Goal: Task Accomplishment & Management: Complete application form

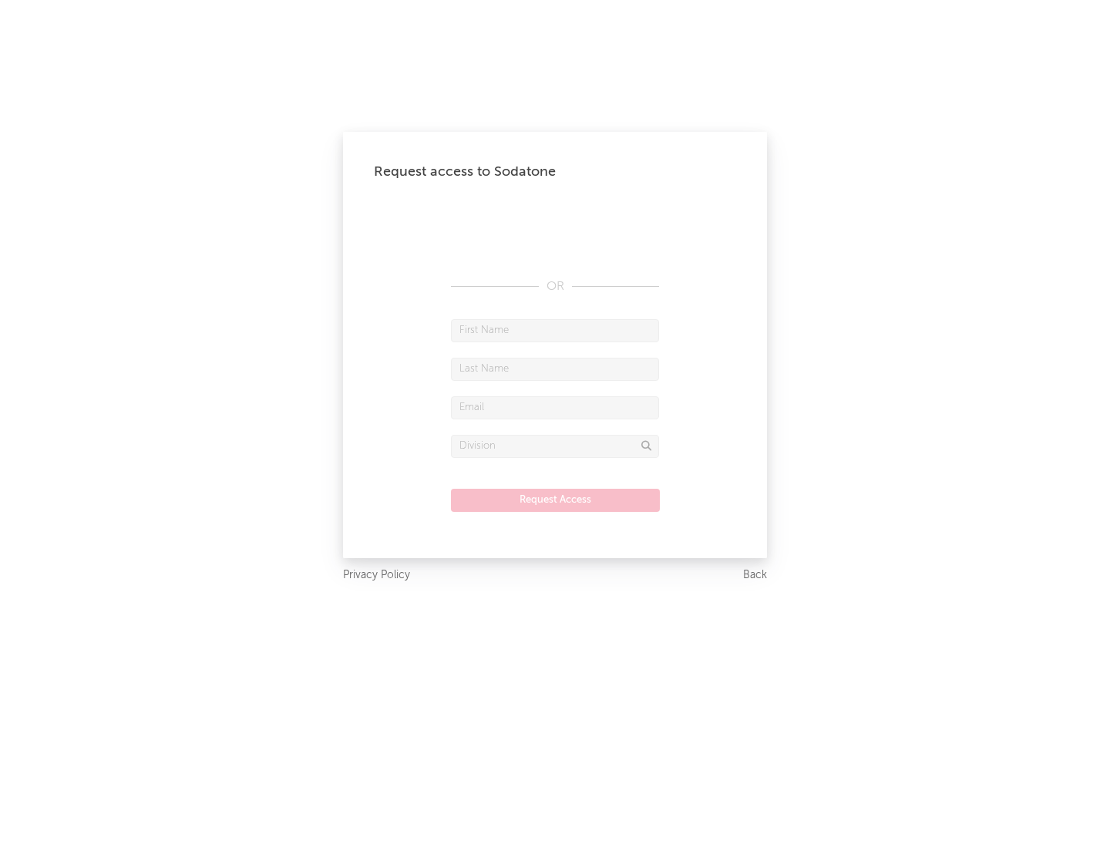
click at [555, 330] on input "text" at bounding box center [555, 330] width 208 height 23
type input "[PERSON_NAME]"
click at [555, 369] on input "text" at bounding box center [555, 369] width 208 height 23
type input "[PERSON_NAME]"
click at [555, 407] on input "text" at bounding box center [555, 407] width 208 height 23
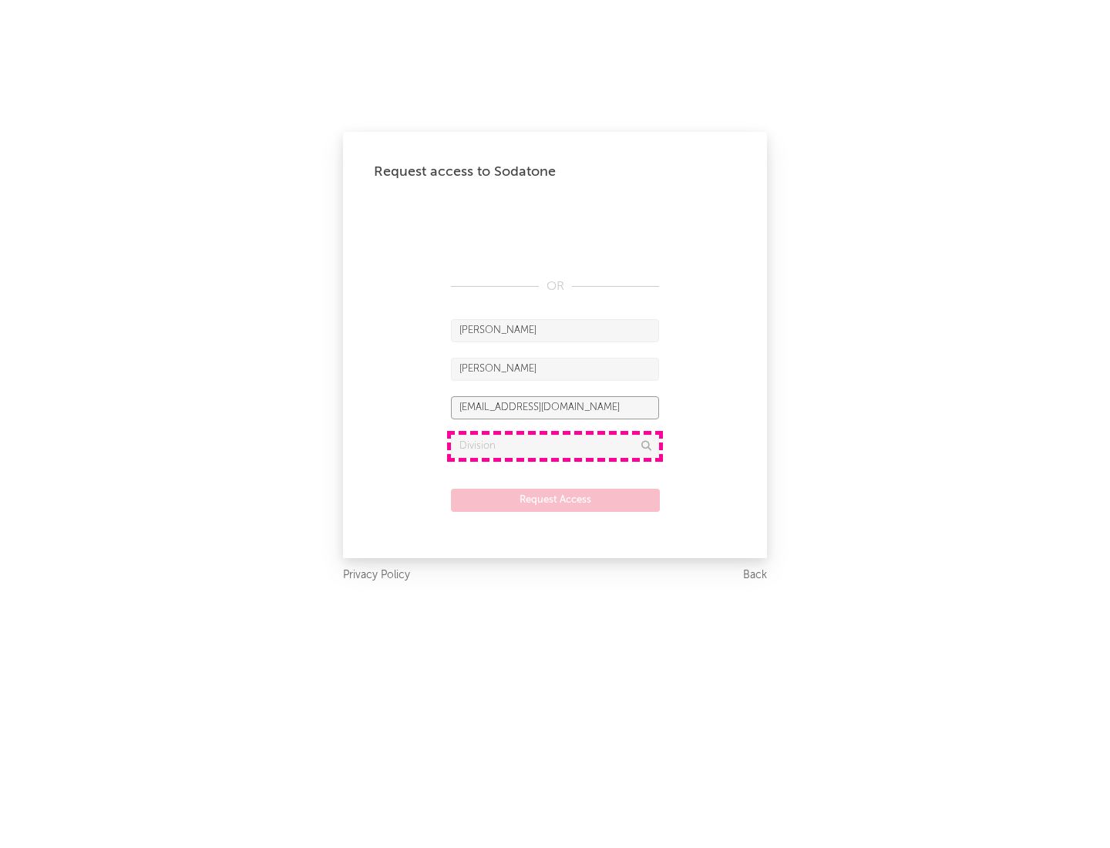
type input "[EMAIL_ADDRESS][DOMAIN_NAME]"
click at [555, 446] on input "text" at bounding box center [555, 446] width 208 height 23
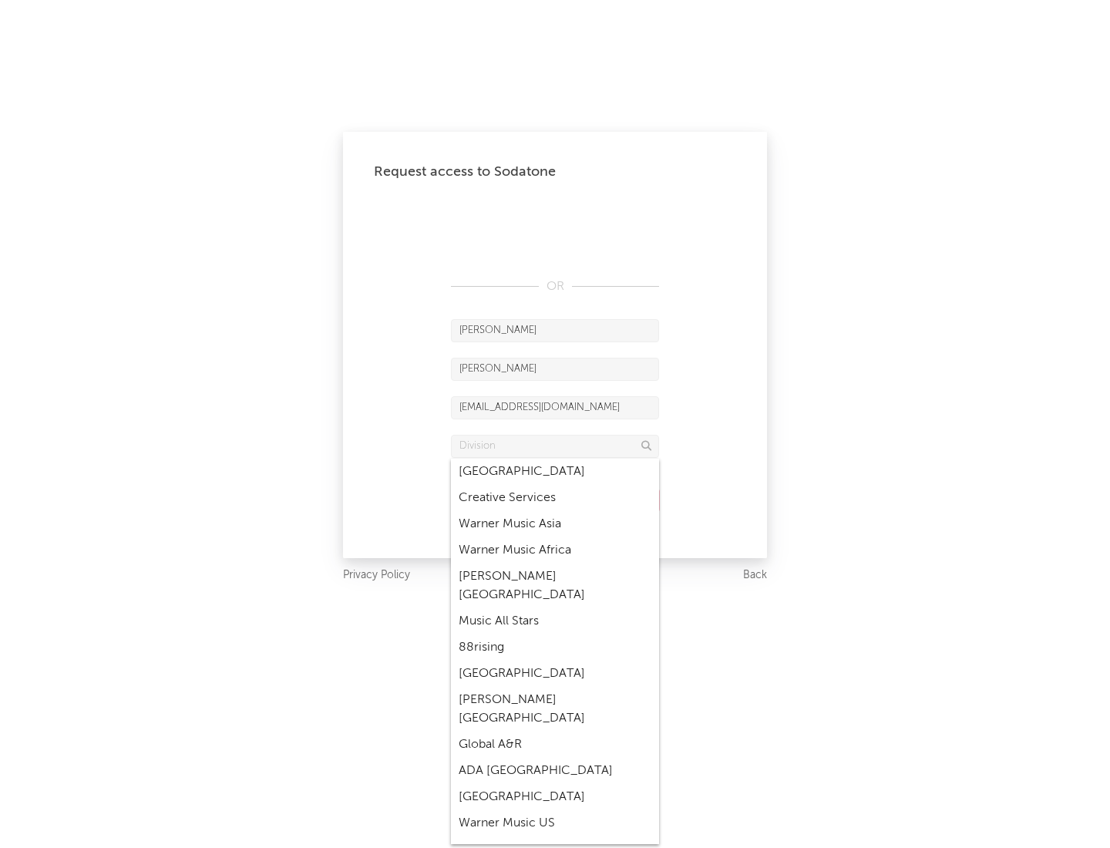
click at [555, 608] on div "Music All Stars" at bounding box center [555, 621] width 208 height 26
type input "Music All Stars"
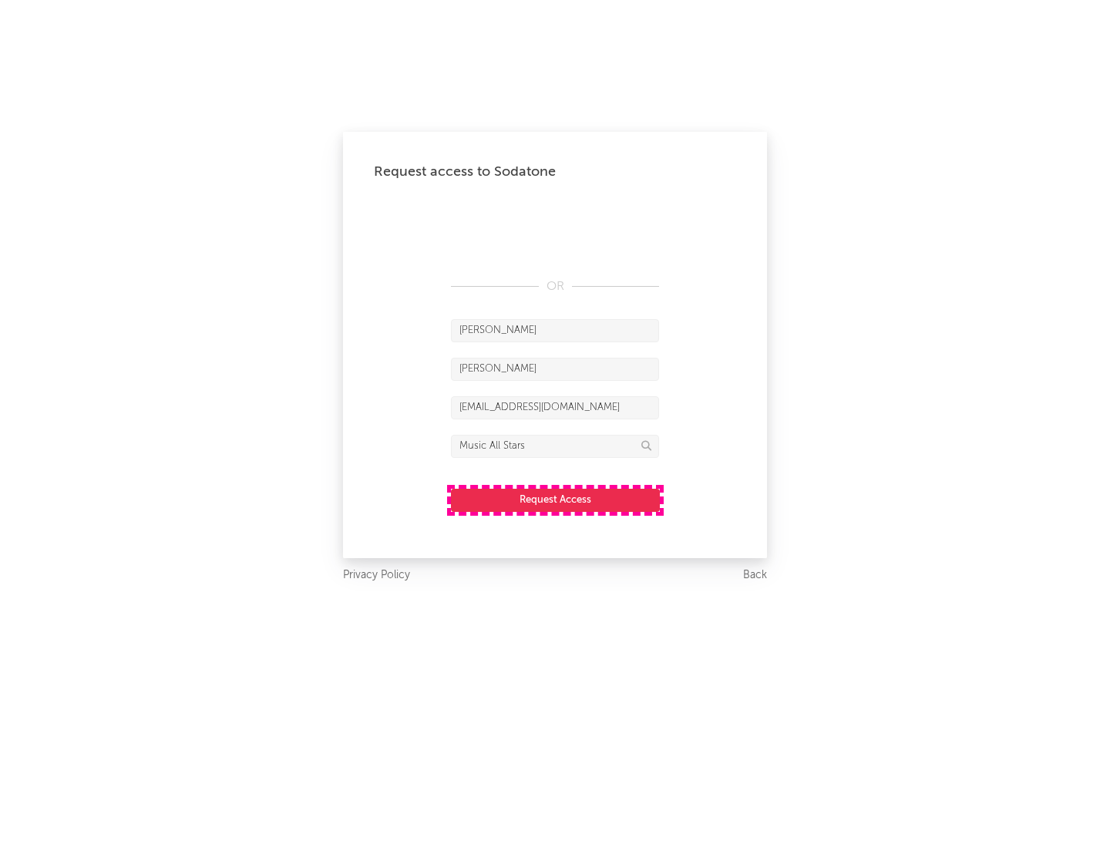
click at [555, 500] on button "Request Access" at bounding box center [555, 500] width 209 height 23
